Goal: Task Accomplishment & Management: Use online tool/utility

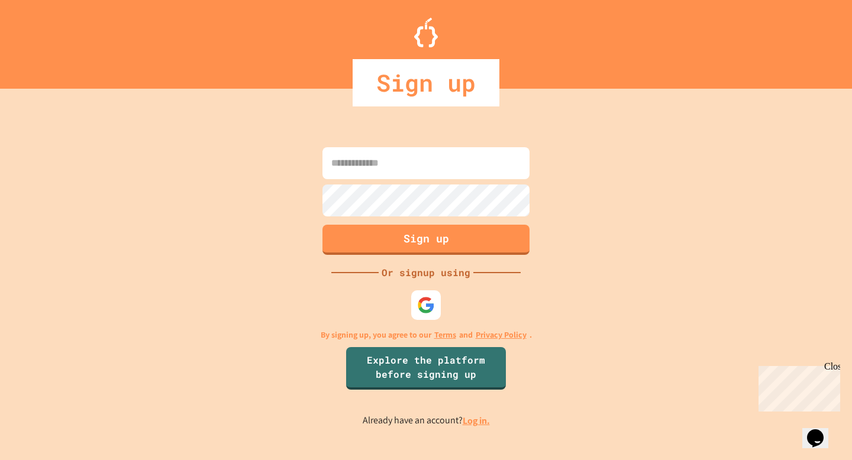
click at [421, 156] on input at bounding box center [425, 163] width 207 height 32
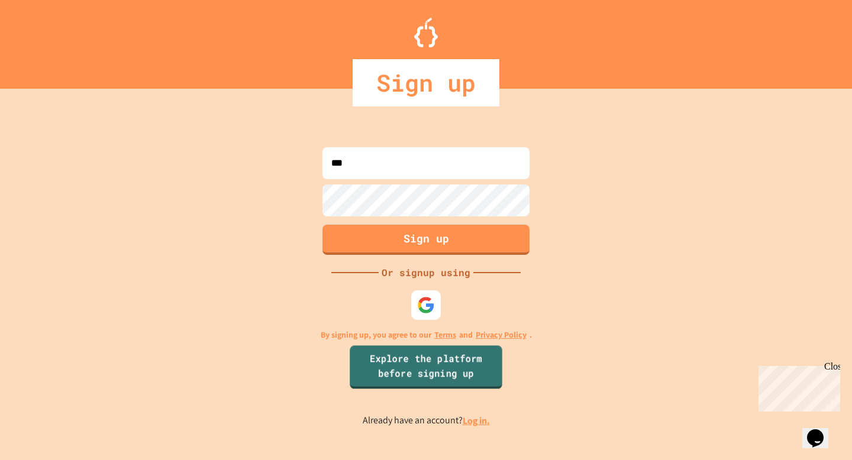
type input "***"
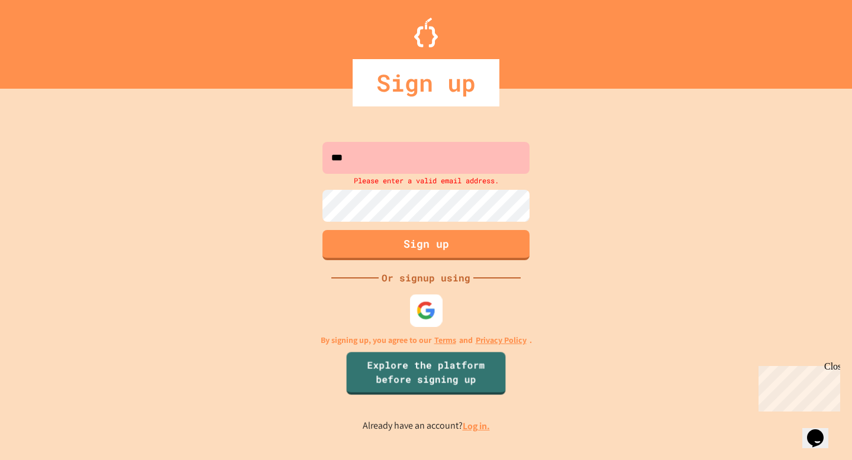
click at [418, 301] on img at bounding box center [427, 311] width 20 height 20
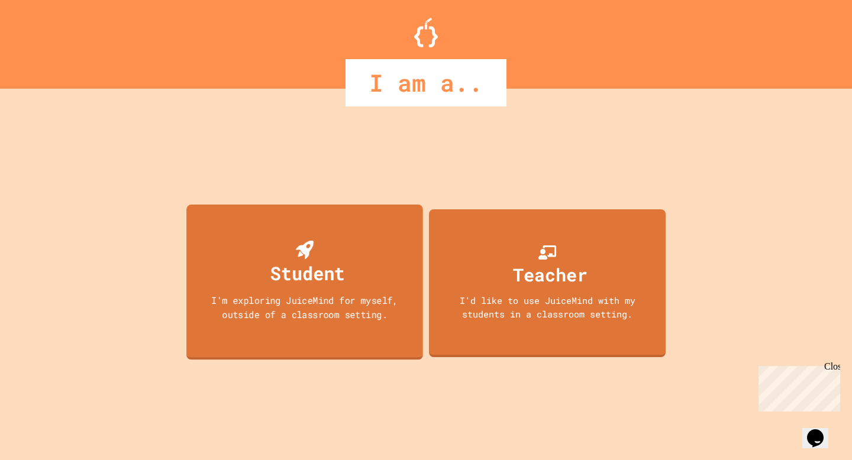
click at [328, 247] on div "Student" at bounding box center [304, 264] width 80 height 47
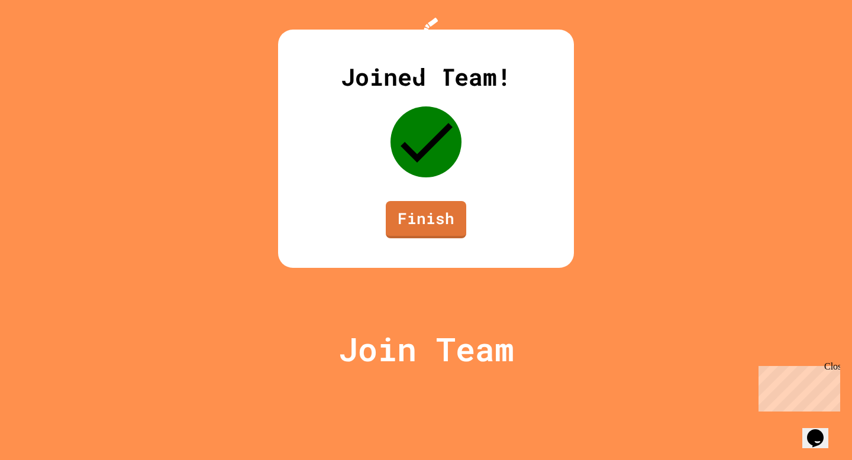
click at [459, 238] on link "Finish" at bounding box center [426, 219] width 80 height 37
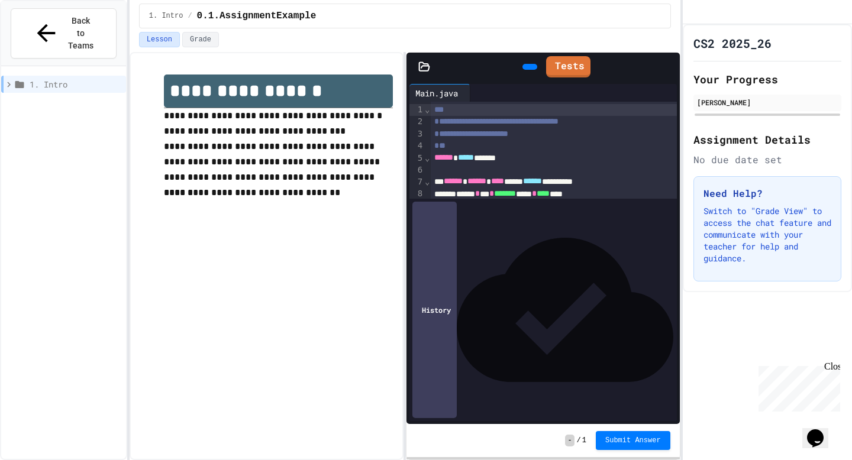
click at [485, 241] on span "*" at bounding box center [482, 240] width 5 height 8
click at [517, 58] on div at bounding box center [530, 67] width 27 height 18
click at [528, 67] on icon at bounding box center [528, 67] width 0 height 0
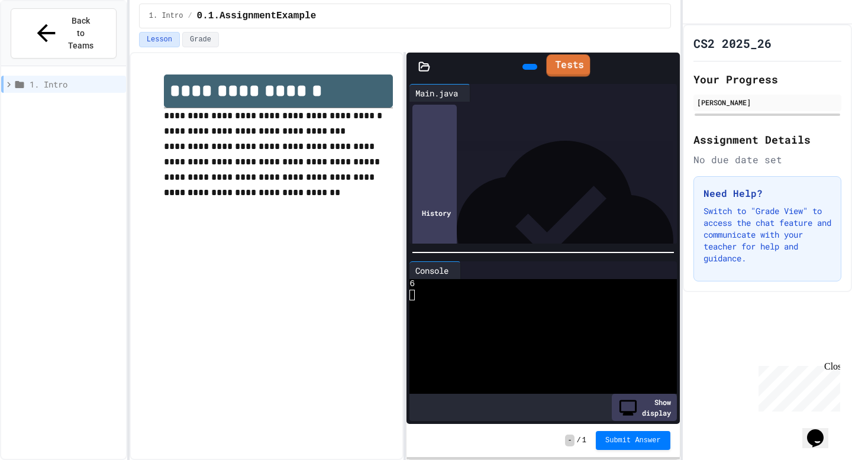
click at [579, 62] on link "Tests" at bounding box center [568, 65] width 44 height 22
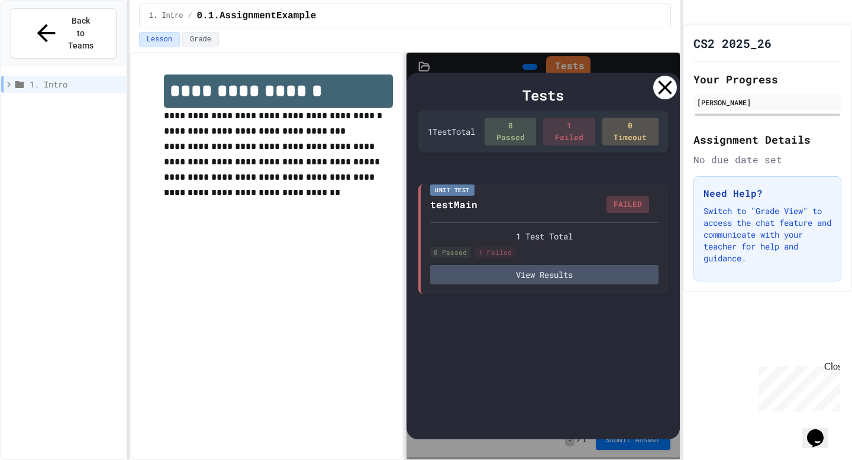
click at [666, 87] on icon at bounding box center [665, 88] width 24 height 24
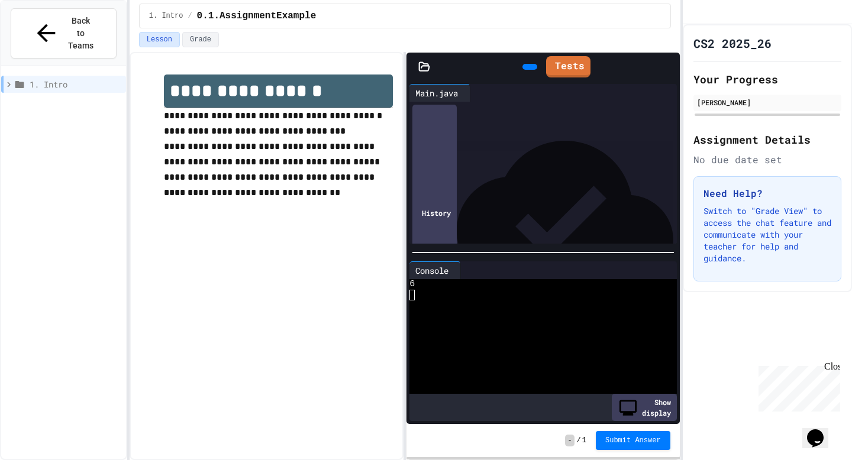
scroll to position [64, 0]
click at [509, 177] on div "****** * *" at bounding box center [554, 177] width 246 height 12
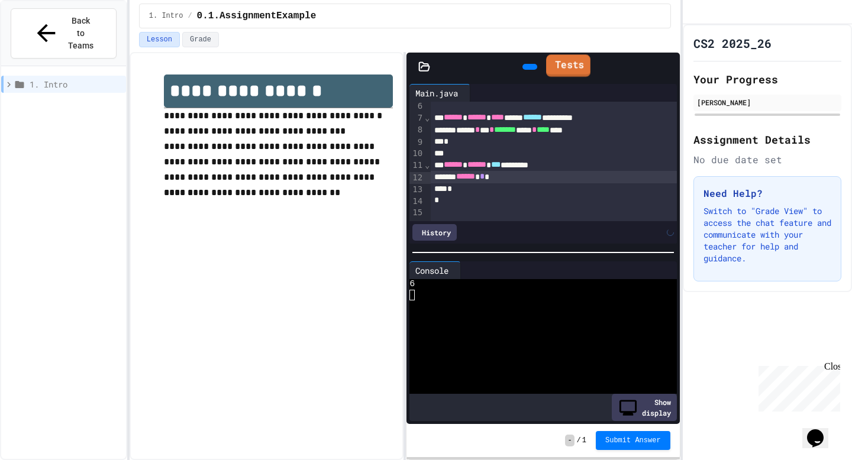
click at [564, 56] on link "Tests" at bounding box center [568, 65] width 44 height 22
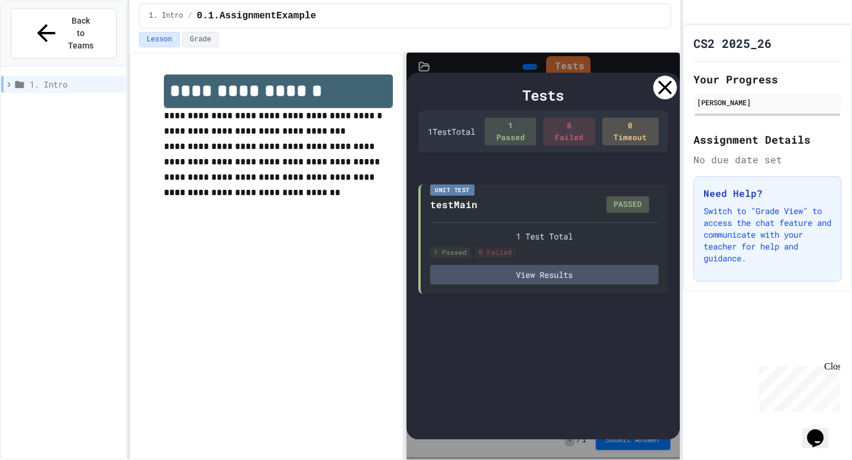
click at [657, 98] on div "Tests" at bounding box center [542, 95] width 249 height 21
click at [669, 86] on icon at bounding box center [665, 88] width 24 height 24
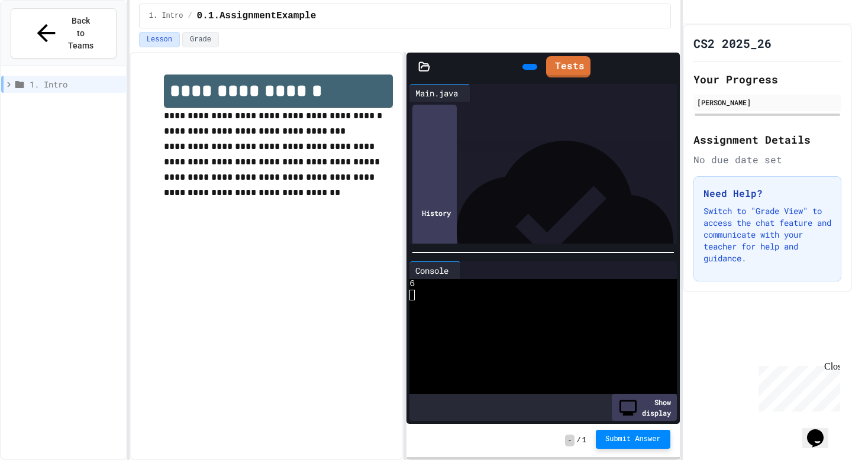
click at [630, 438] on span "Submit Answer" at bounding box center [633, 439] width 56 height 9
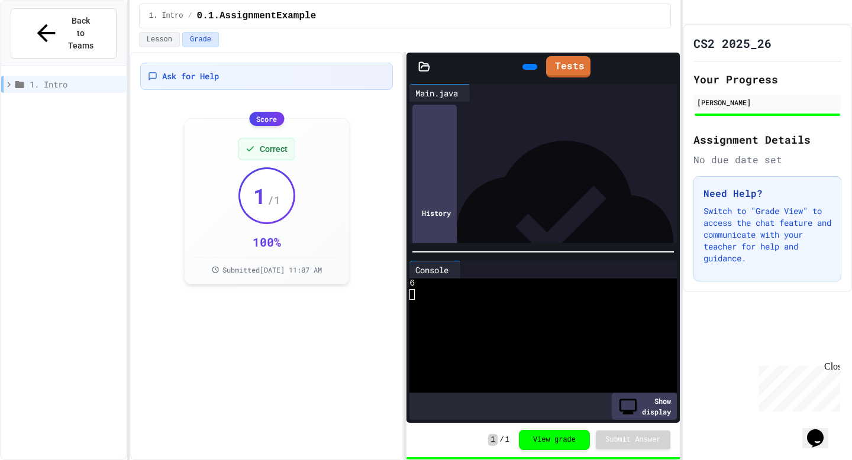
click at [2, 76] on div "1. Intro" at bounding box center [63, 84] width 125 height 17
click at [8, 79] on icon at bounding box center [6, 84] width 11 height 11
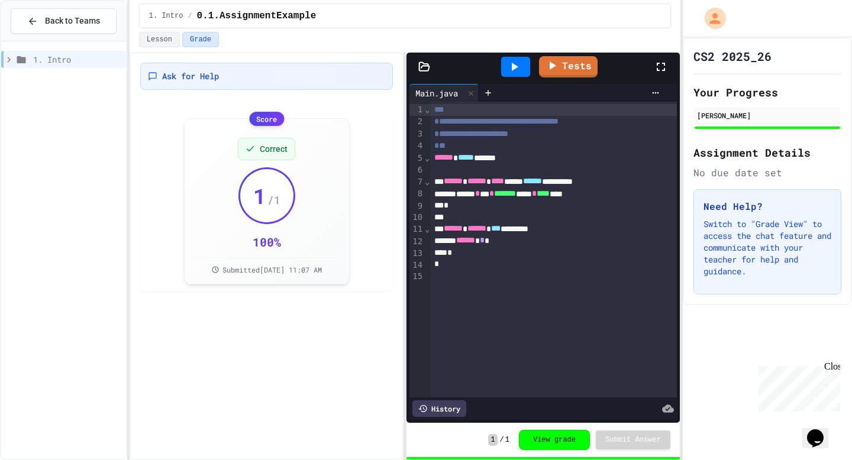
click at [425, 59] on div "Tests" at bounding box center [542, 67] width 273 height 28
click at [424, 63] on icon at bounding box center [424, 66] width 10 height 8
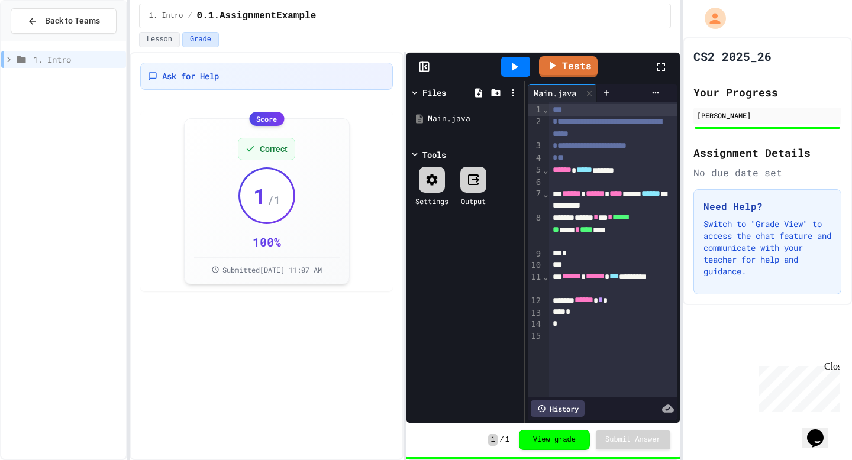
click at [422, 64] on icon at bounding box center [424, 67] width 12 height 12
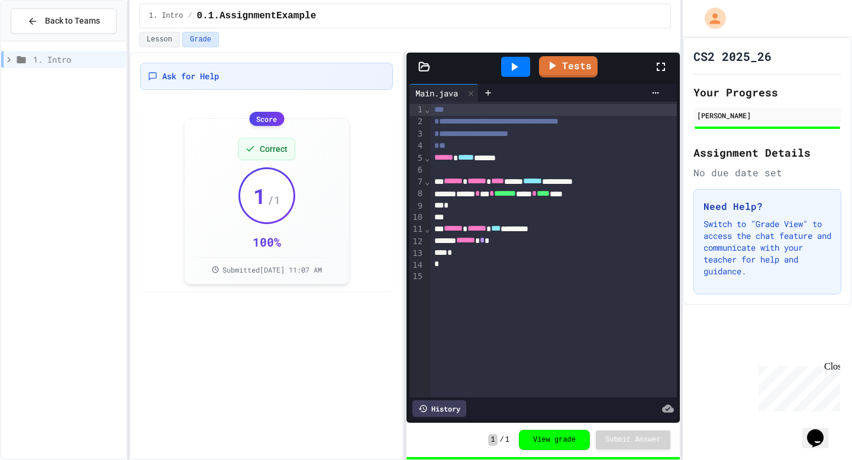
click at [11, 60] on icon at bounding box center [9, 59] width 11 height 11
click at [57, 97] on span "0.2.ReadWrite" at bounding box center [79, 102] width 85 height 12
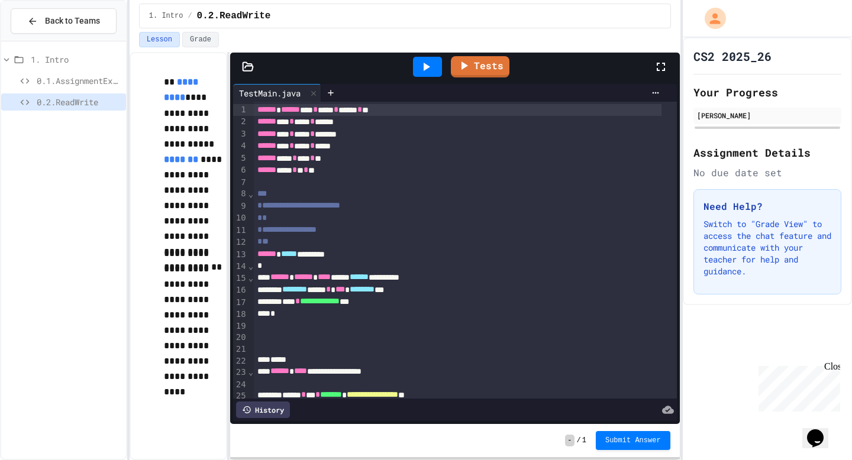
click at [224, 138] on div "**********" at bounding box center [405, 256] width 551 height 408
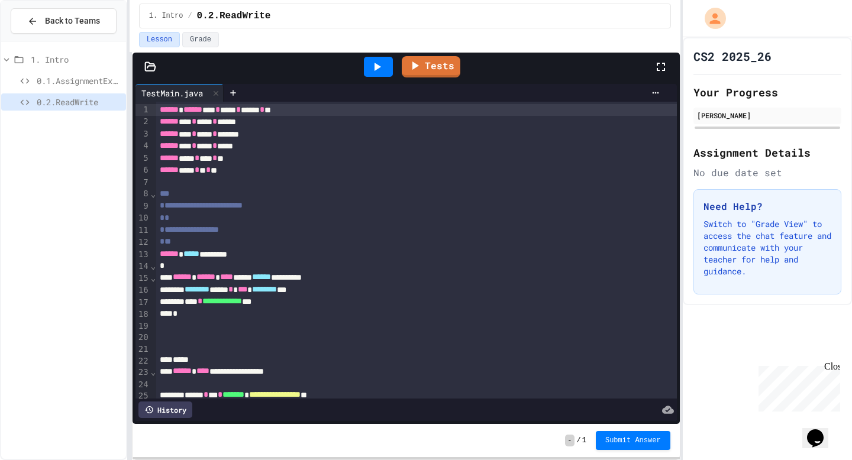
click at [49, 192] on div "**********" at bounding box center [426, 230] width 852 height 460
click at [146, 59] on div "Tests" at bounding box center [406, 67] width 547 height 28
click at [148, 64] on icon at bounding box center [150, 67] width 12 height 12
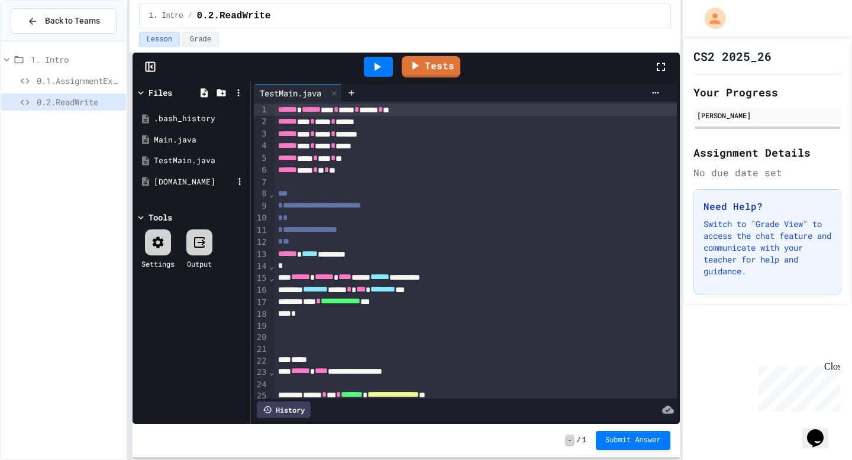
click at [180, 181] on div "[DOMAIN_NAME]" at bounding box center [193, 182] width 79 height 12
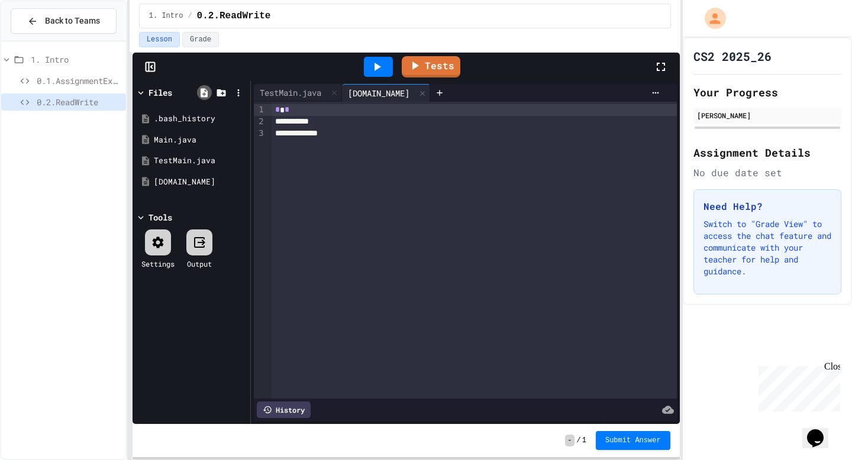
click at [204, 92] on icon at bounding box center [204, 93] width 11 height 11
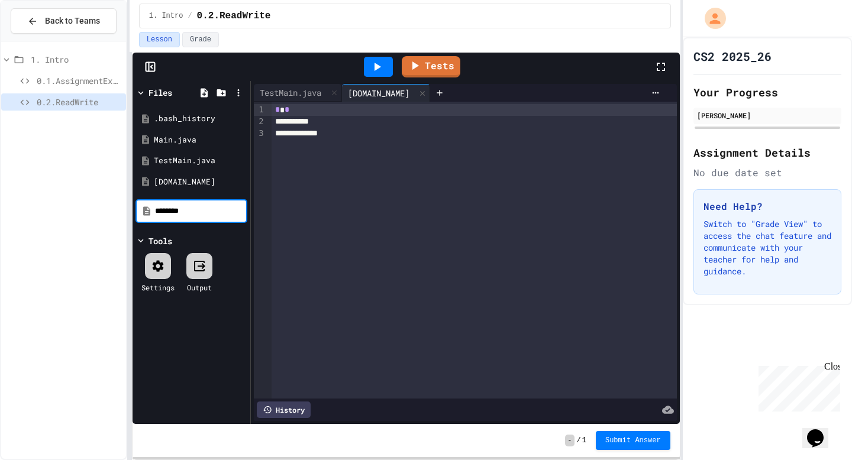
type input "********"
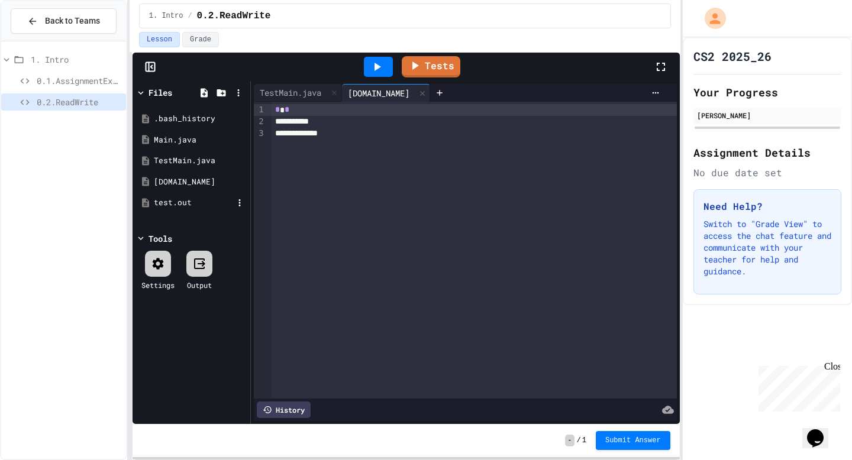
click at [202, 209] on div "test.out" at bounding box center [191, 202] width 112 height 21
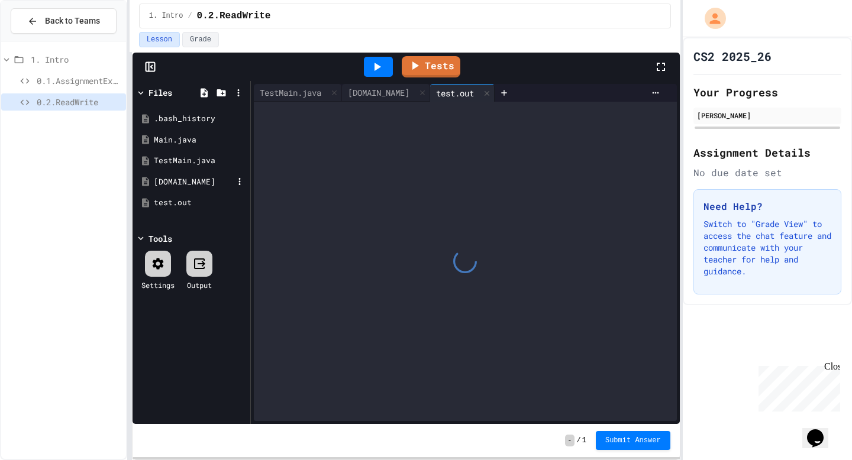
click at [195, 183] on div "[DOMAIN_NAME]" at bounding box center [193, 182] width 79 height 12
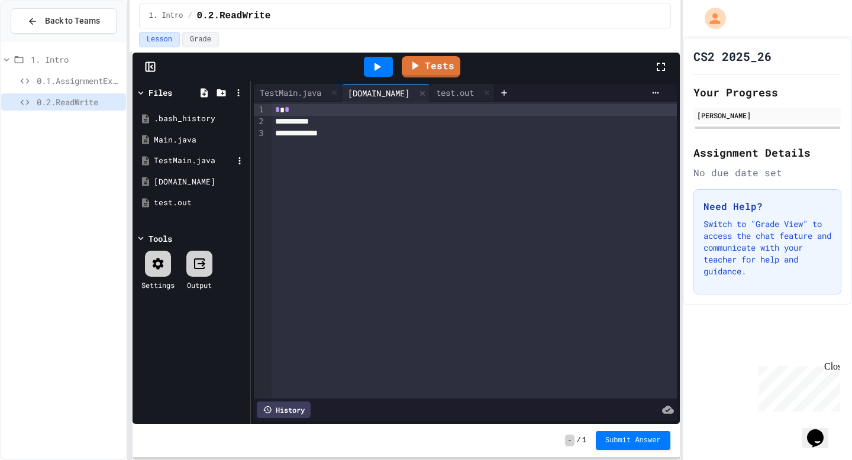
click at [192, 156] on div "TestMain.java" at bounding box center [193, 161] width 79 height 12
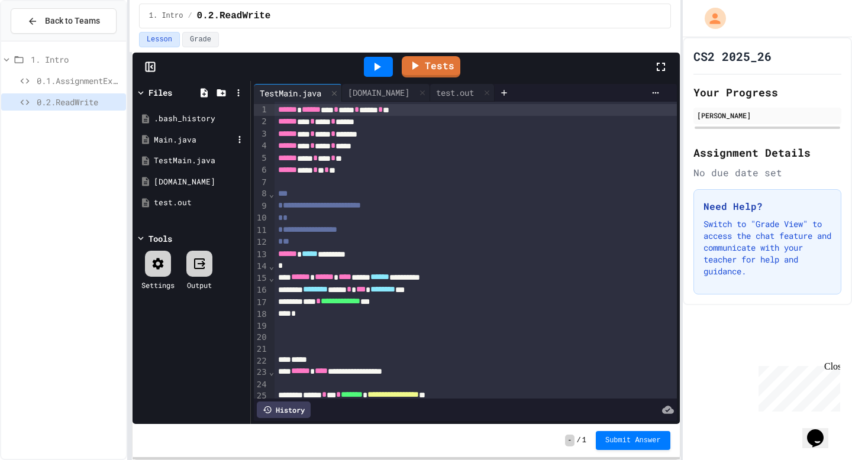
click at [199, 134] on div "Main.java" at bounding box center [193, 140] width 79 height 12
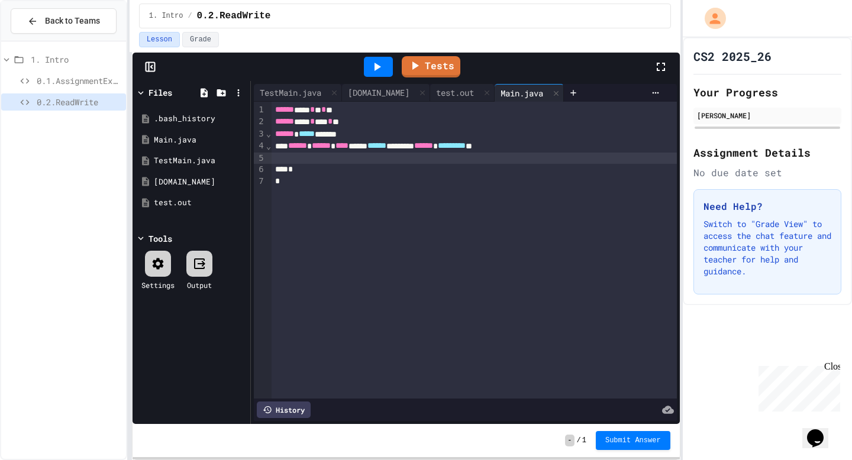
click at [498, 160] on div at bounding box center [474, 159] width 405 height 12
click at [558, 157] on div at bounding box center [474, 159] width 405 height 12
click at [238, 199] on icon at bounding box center [239, 203] width 11 height 11
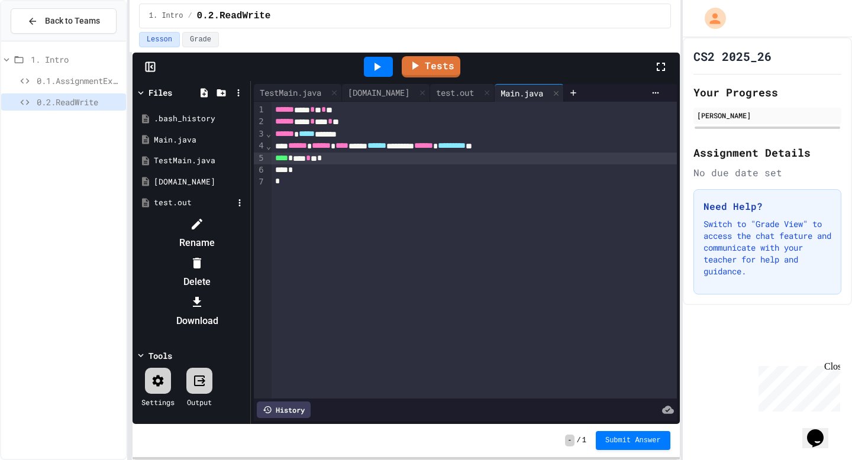
click at [247, 254] on li "Delete" at bounding box center [197, 273] width 100 height 38
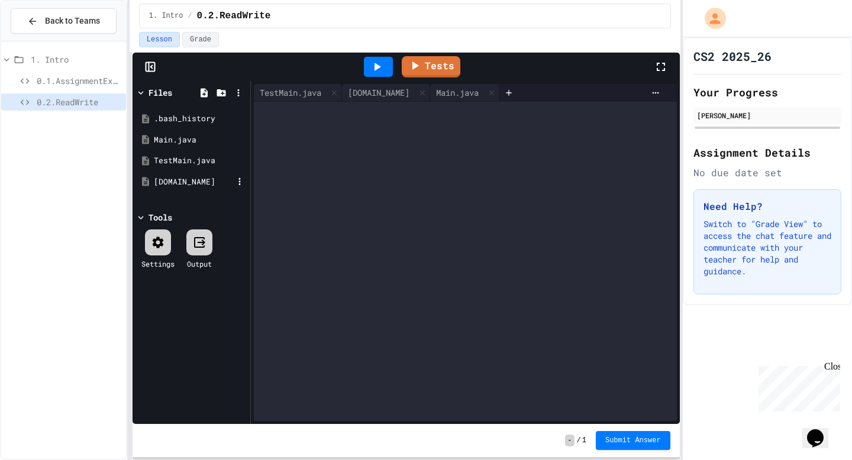
click at [188, 175] on div "[DOMAIN_NAME]" at bounding box center [191, 182] width 112 height 21
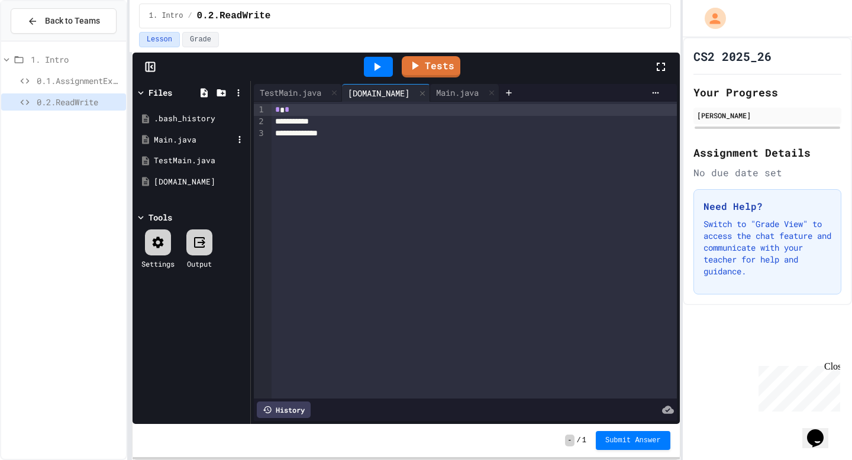
click at [198, 139] on div "Main.java" at bounding box center [193, 140] width 79 height 12
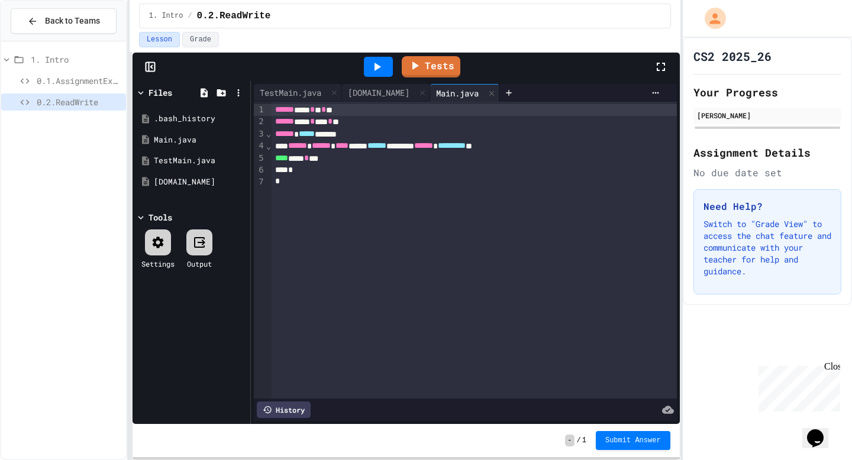
click at [359, 159] on div "**** ***** * ***" at bounding box center [474, 159] width 405 height 12
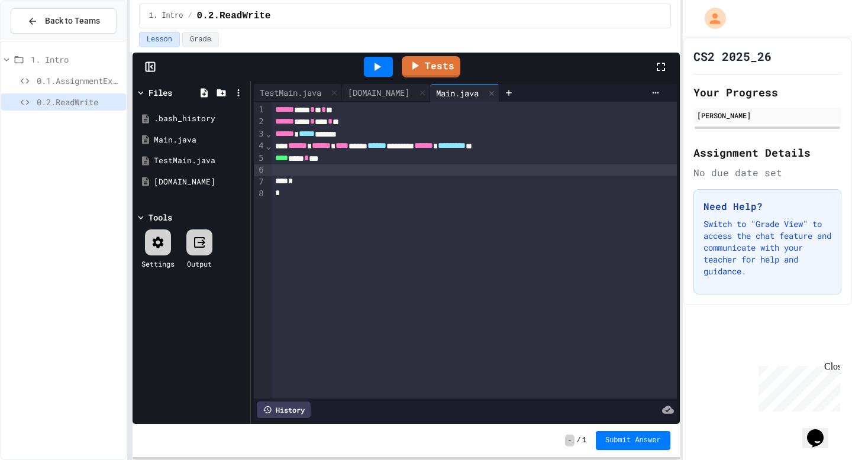
click at [425, 167] on div at bounding box center [474, 170] width 405 height 12
click at [426, 164] on div "**** ***** * ***" at bounding box center [474, 159] width 405 height 12
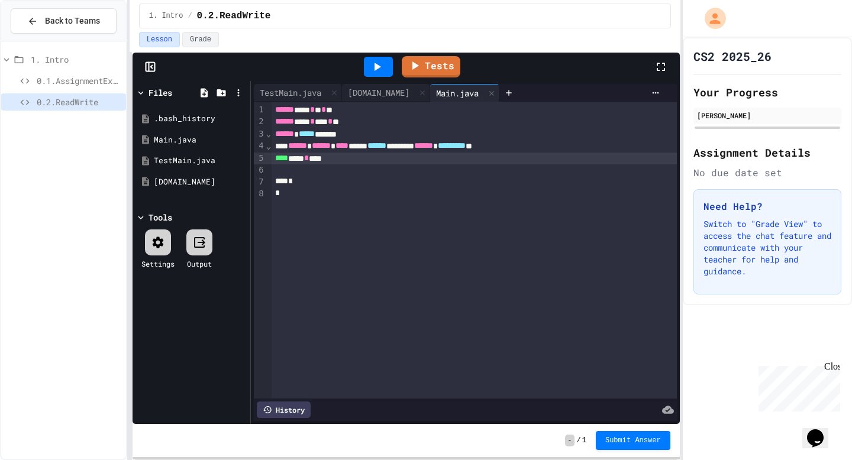
click at [373, 66] on icon at bounding box center [377, 67] width 14 height 14
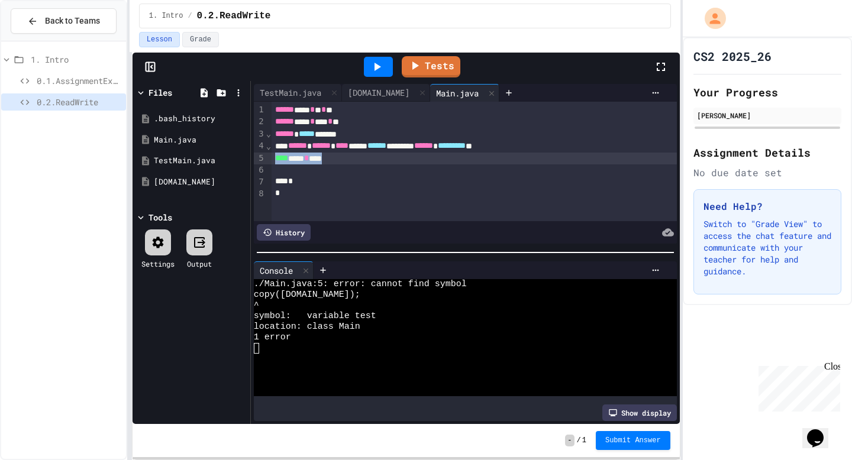
drag, startPoint x: 366, startPoint y: 157, endPoint x: 266, endPoint y: 158, distance: 100.0
click at [266, 159] on div "9 1 2 3 4 5 6 7 8 › ⌄ ⌄ ****** **** * ** * ** ****** **** * **** * ** ****** **…" at bounding box center [465, 162] width 423 height 120
click at [335, 156] on div at bounding box center [474, 159] width 405 height 12
click at [376, 71] on icon at bounding box center [377, 67] width 14 height 14
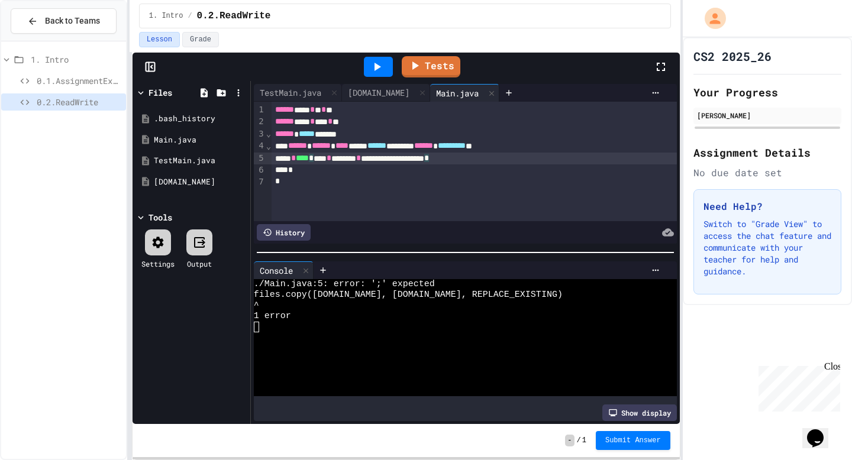
click at [522, 163] on div "**********" at bounding box center [474, 159] width 405 height 12
click at [382, 74] on div at bounding box center [378, 67] width 29 height 20
